Goal: Information Seeking & Learning: Learn about a topic

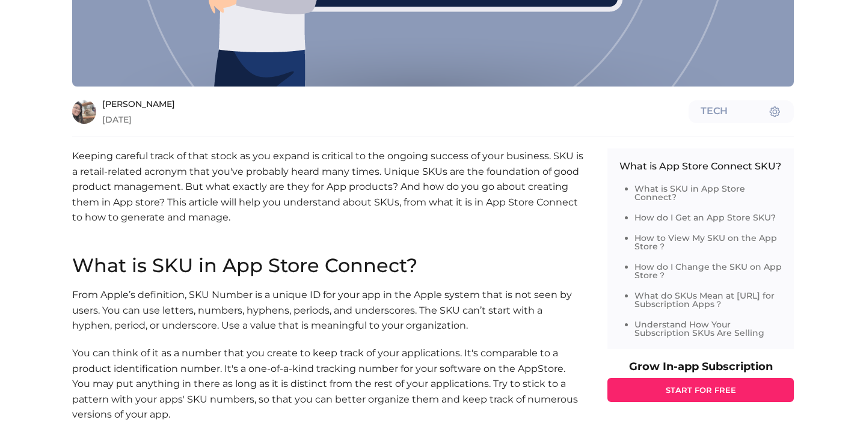
scroll to position [625, 0]
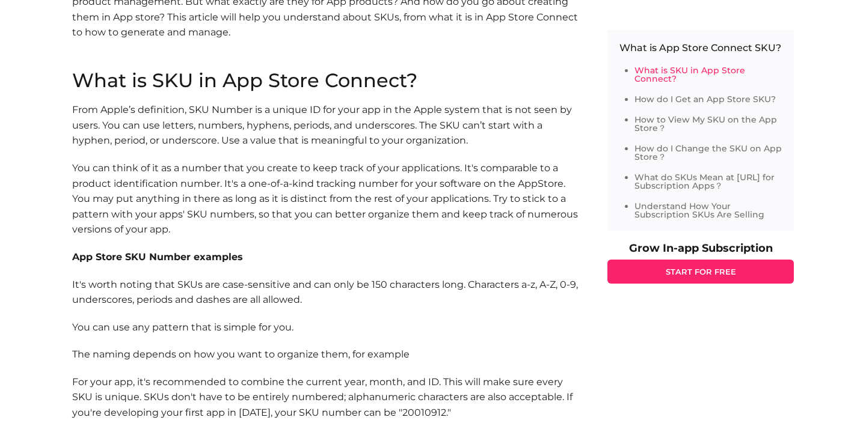
click at [334, 126] on p "From Apple’s definition, SKU Number is a unique ID for your app in the Apple sy…" at bounding box center [327, 125] width 511 height 46
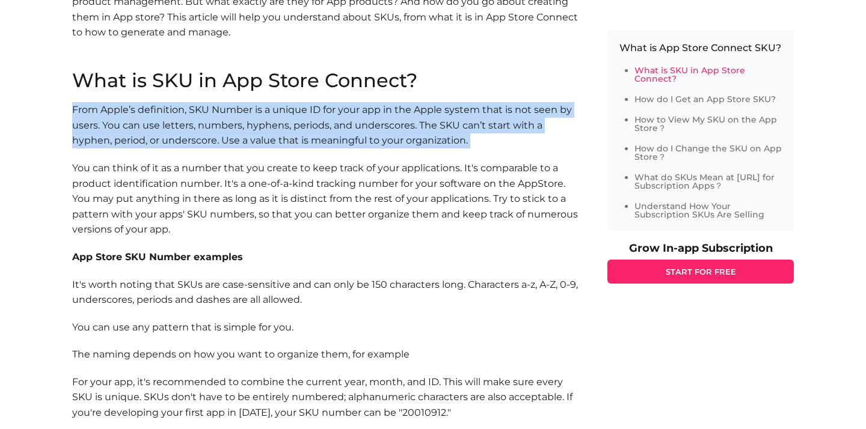
click at [334, 126] on p "From Apple’s definition, SKU Number is a unique ID for your app in the Apple sy…" at bounding box center [327, 125] width 511 height 46
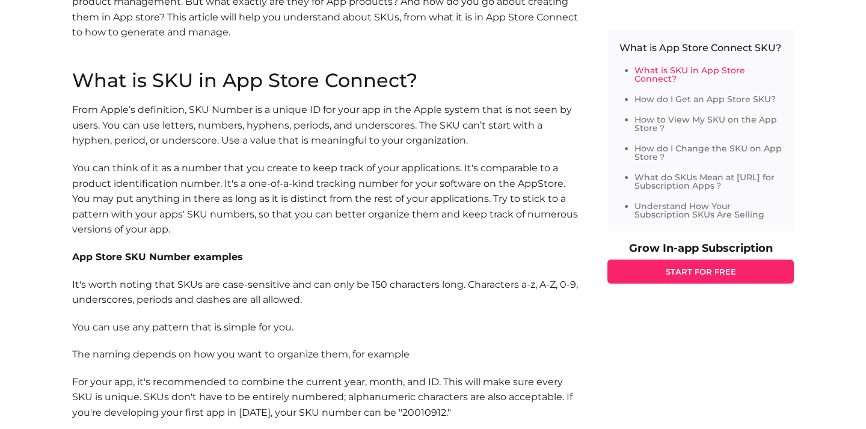
click at [334, 126] on p "From Apple’s definition, SKU Number is a unique ID for your app in the Apple sy…" at bounding box center [327, 125] width 511 height 46
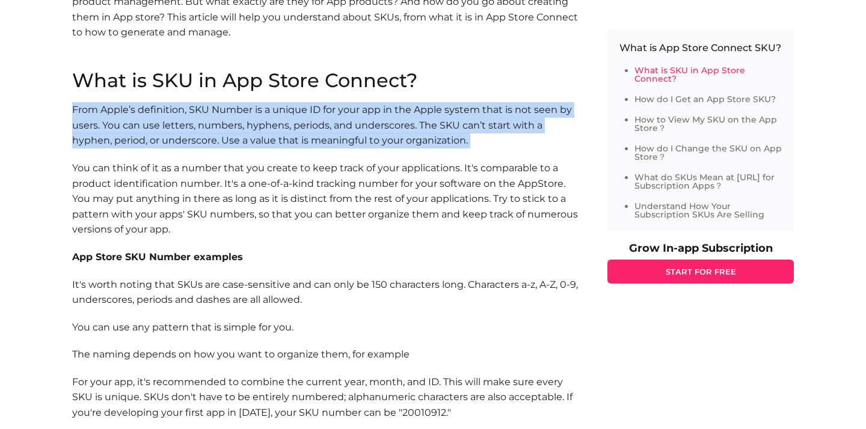
click at [277, 158] on section "What is SKU in App Store Connect? From Apple’s definition, SKU Number is a uniq…" at bounding box center [327, 261] width 511 height 381
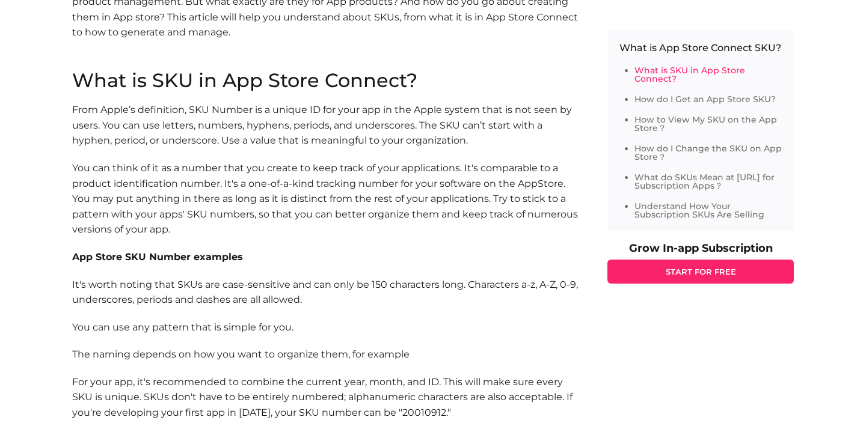
click at [277, 158] on section "What is SKU in App Store Connect? From Apple’s definition, SKU Number is a uniq…" at bounding box center [327, 261] width 511 height 381
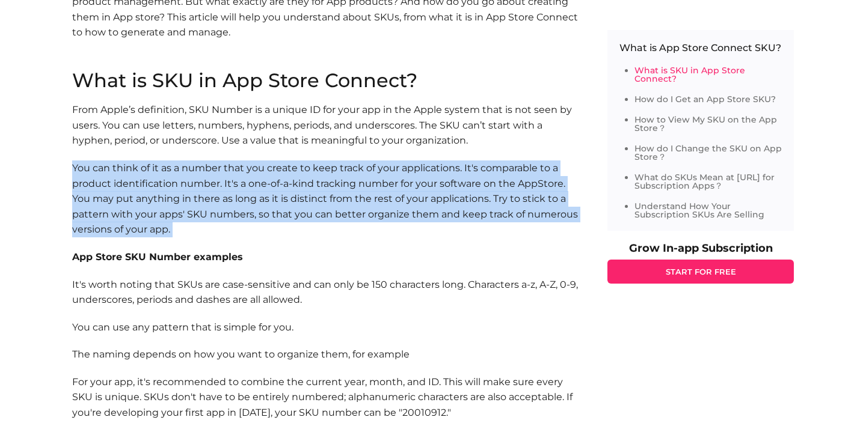
click at [275, 152] on section "What is SKU in App Store Connect? From Apple’s definition, SKU Number is a uniq…" at bounding box center [327, 261] width 511 height 381
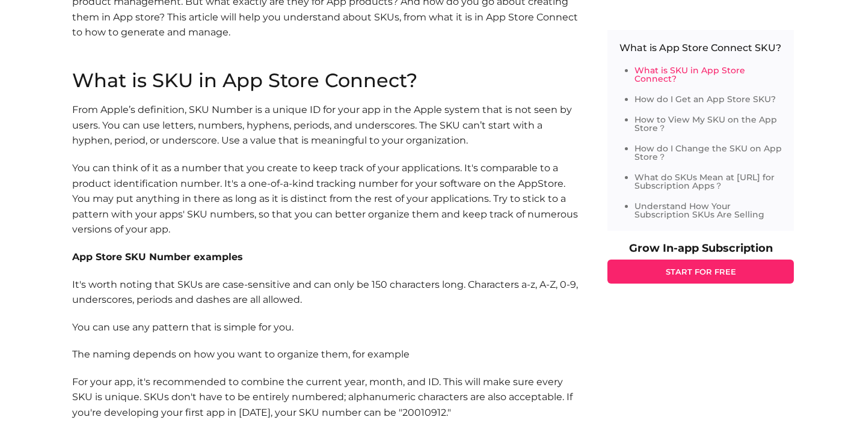
click at [275, 152] on section "What is SKU in App Store Connect? From Apple’s definition, SKU Number is a uniq…" at bounding box center [327, 261] width 511 height 381
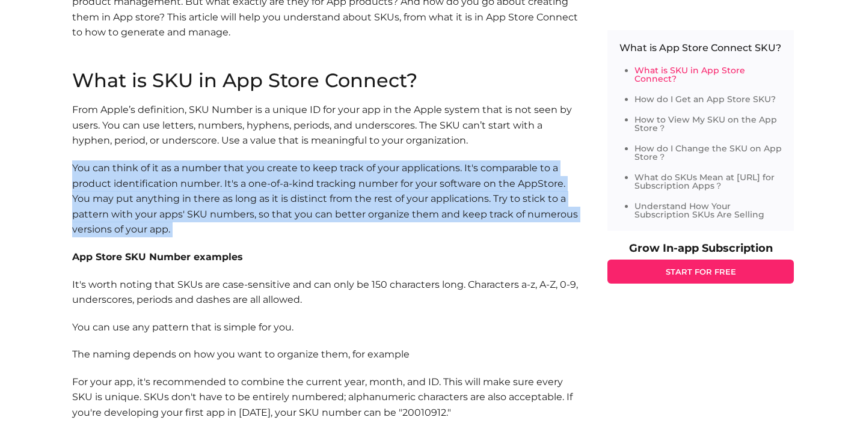
click at [274, 144] on p "From Apple’s definition, SKU Number is a unique ID for your app in the Apple sy…" at bounding box center [327, 125] width 511 height 46
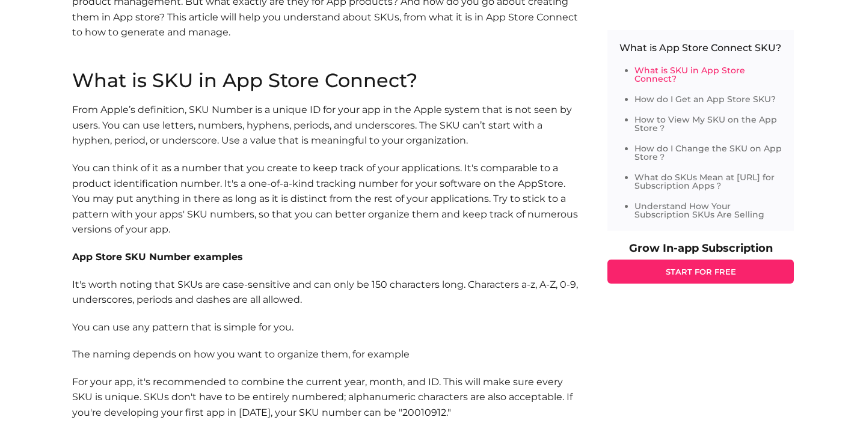
click at [274, 144] on p "From Apple’s definition, SKU Number is a unique ID for your app in the Apple sy…" at bounding box center [327, 125] width 511 height 46
